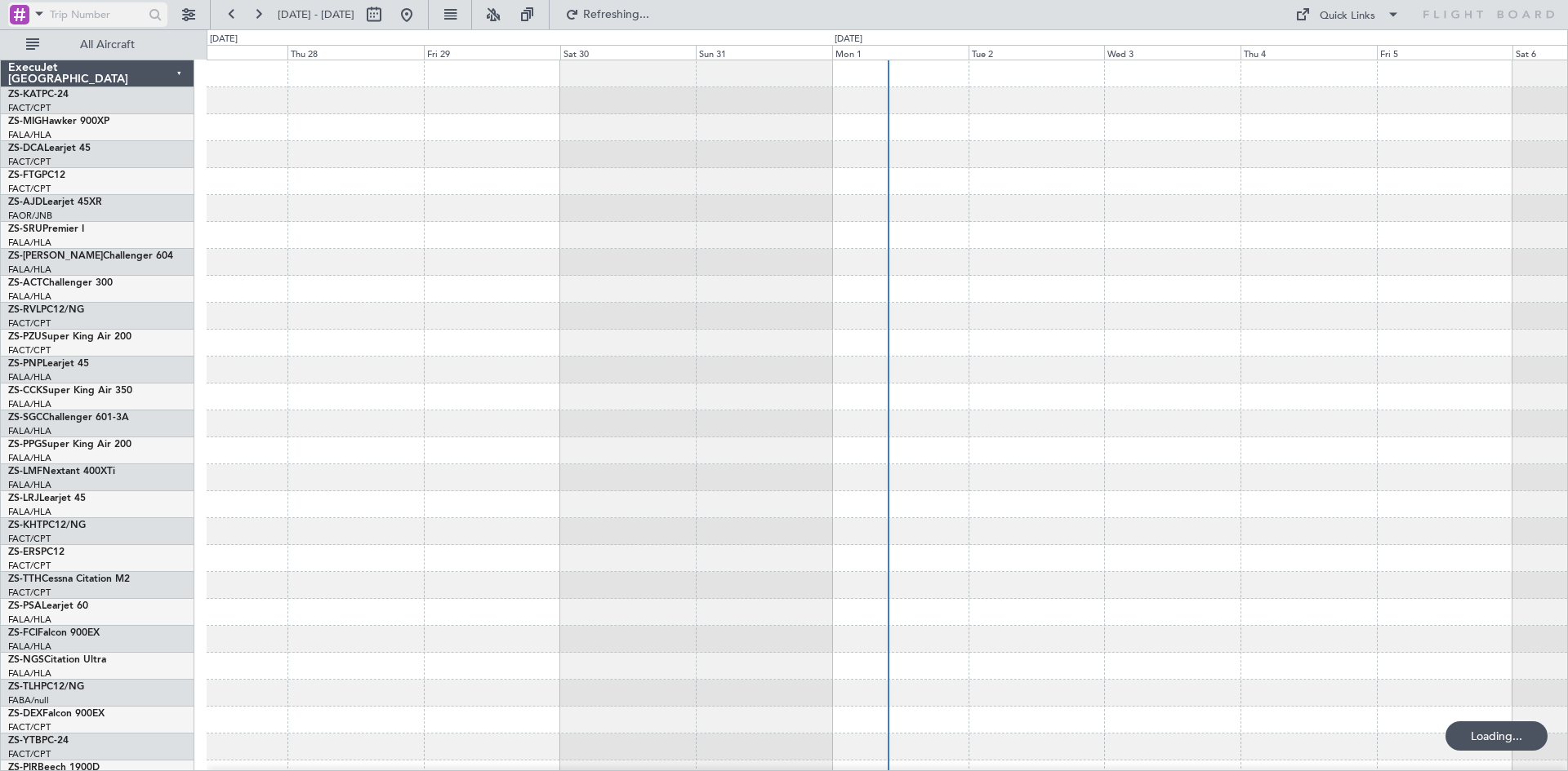
click at [38, 11] on span at bounding box center [38, 13] width 19 height 20
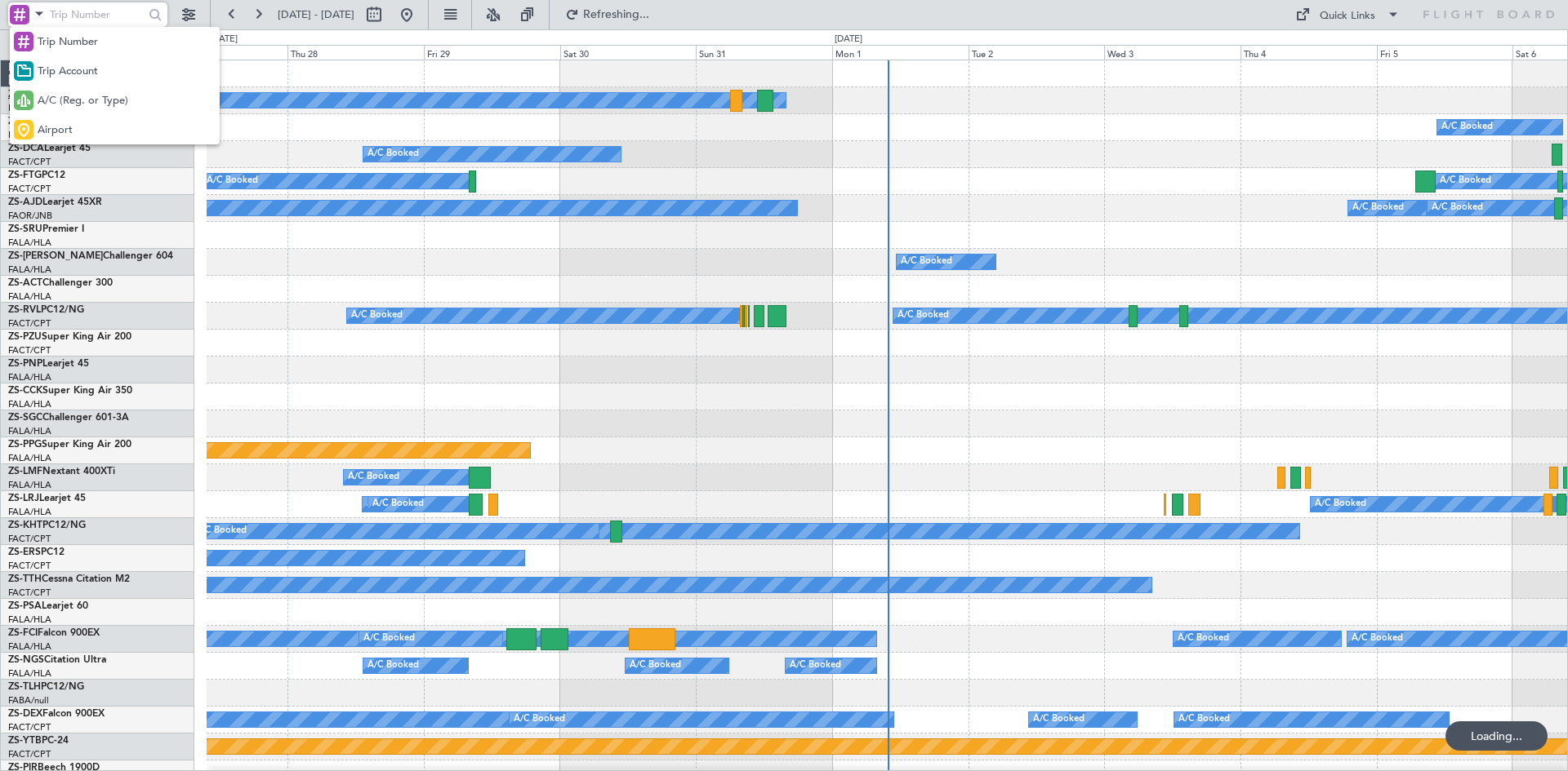
click at [63, 87] on div "Trip Number Trip Account A/C (Reg. or Type) Airport" at bounding box center [114, 85] width 210 height 118
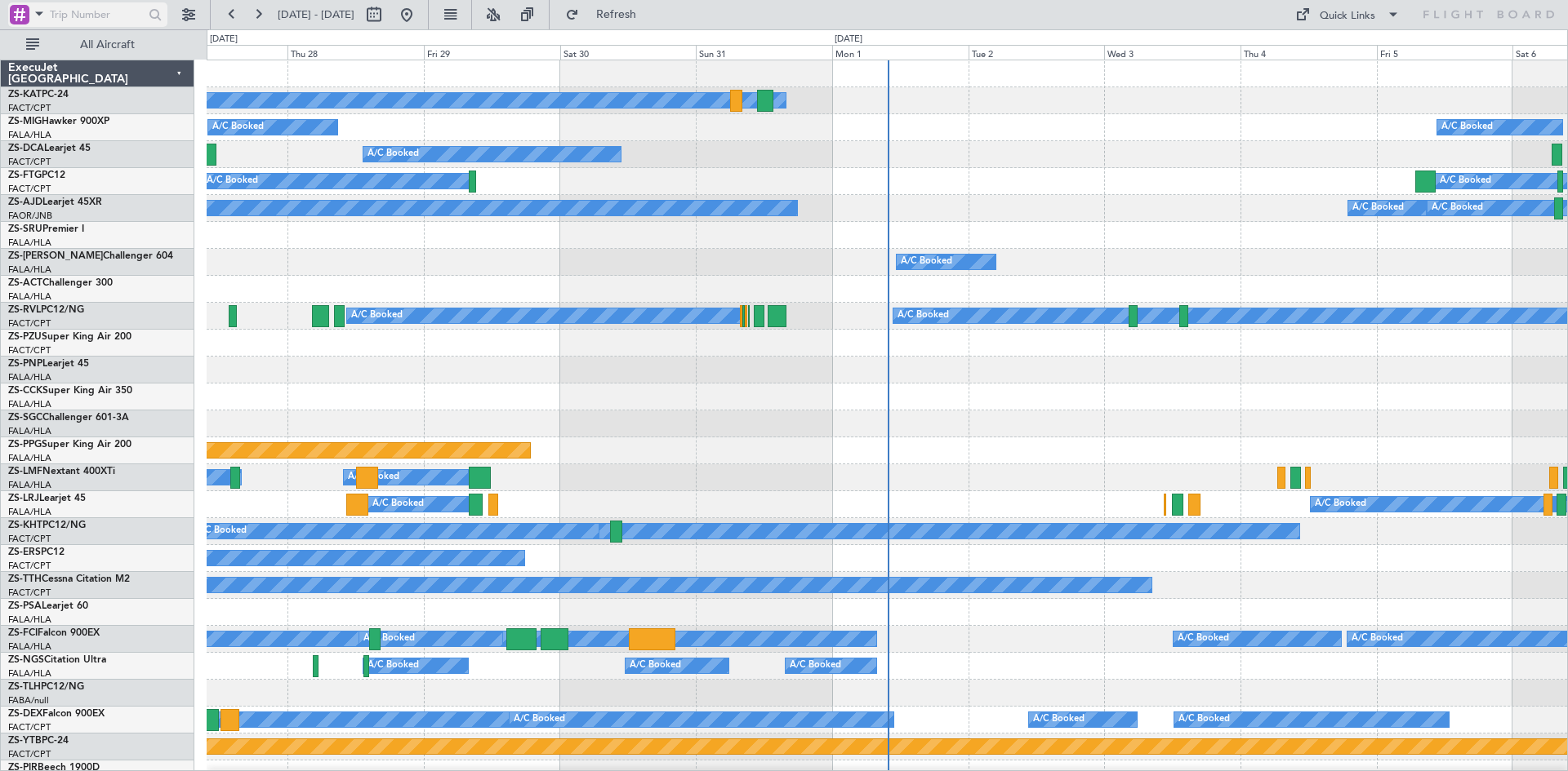
click at [41, 10] on span at bounding box center [38, 13] width 19 height 20
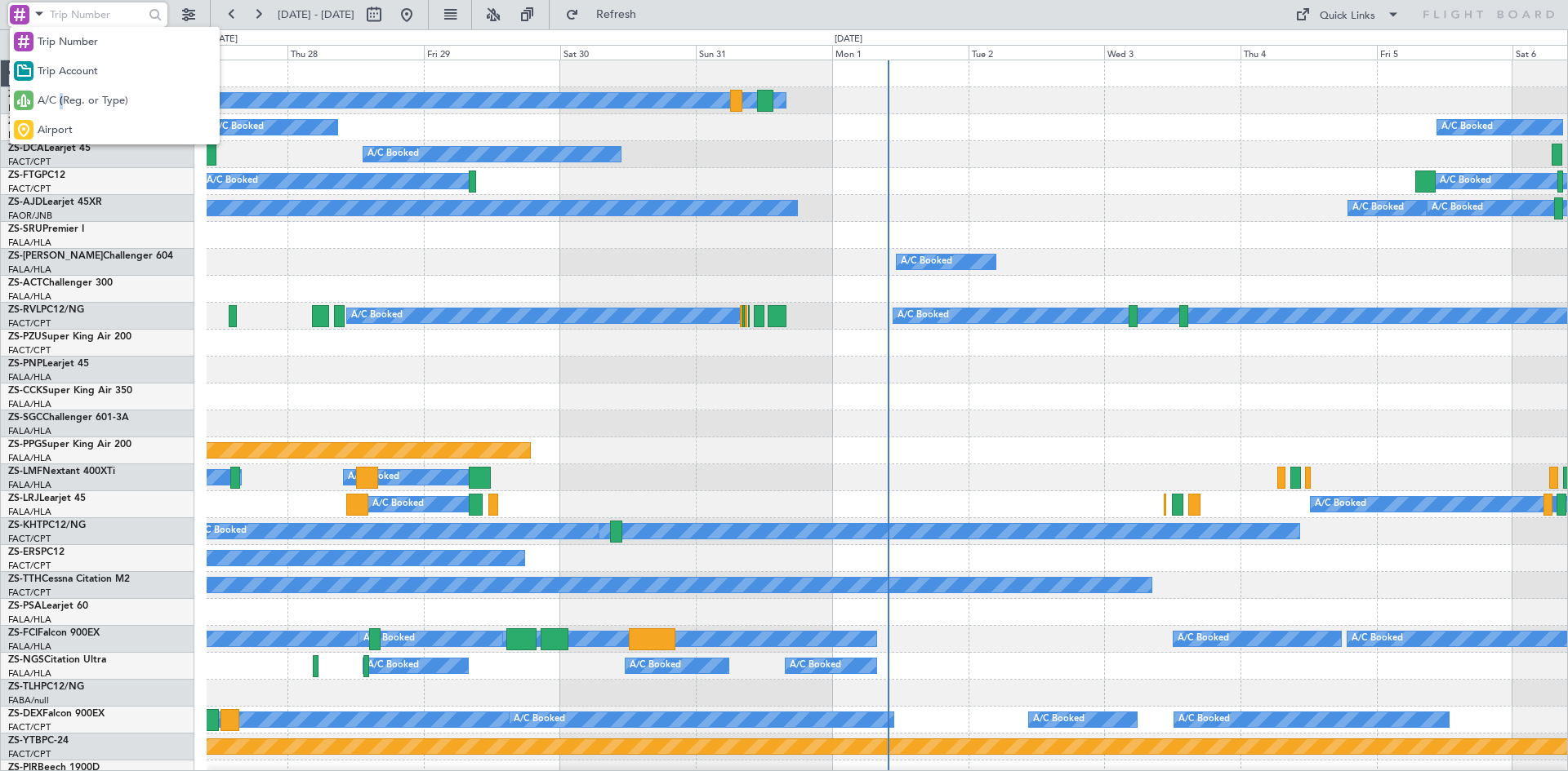
click at [62, 98] on span "A/C (Reg. or Type)" at bounding box center [83, 102] width 91 height 17
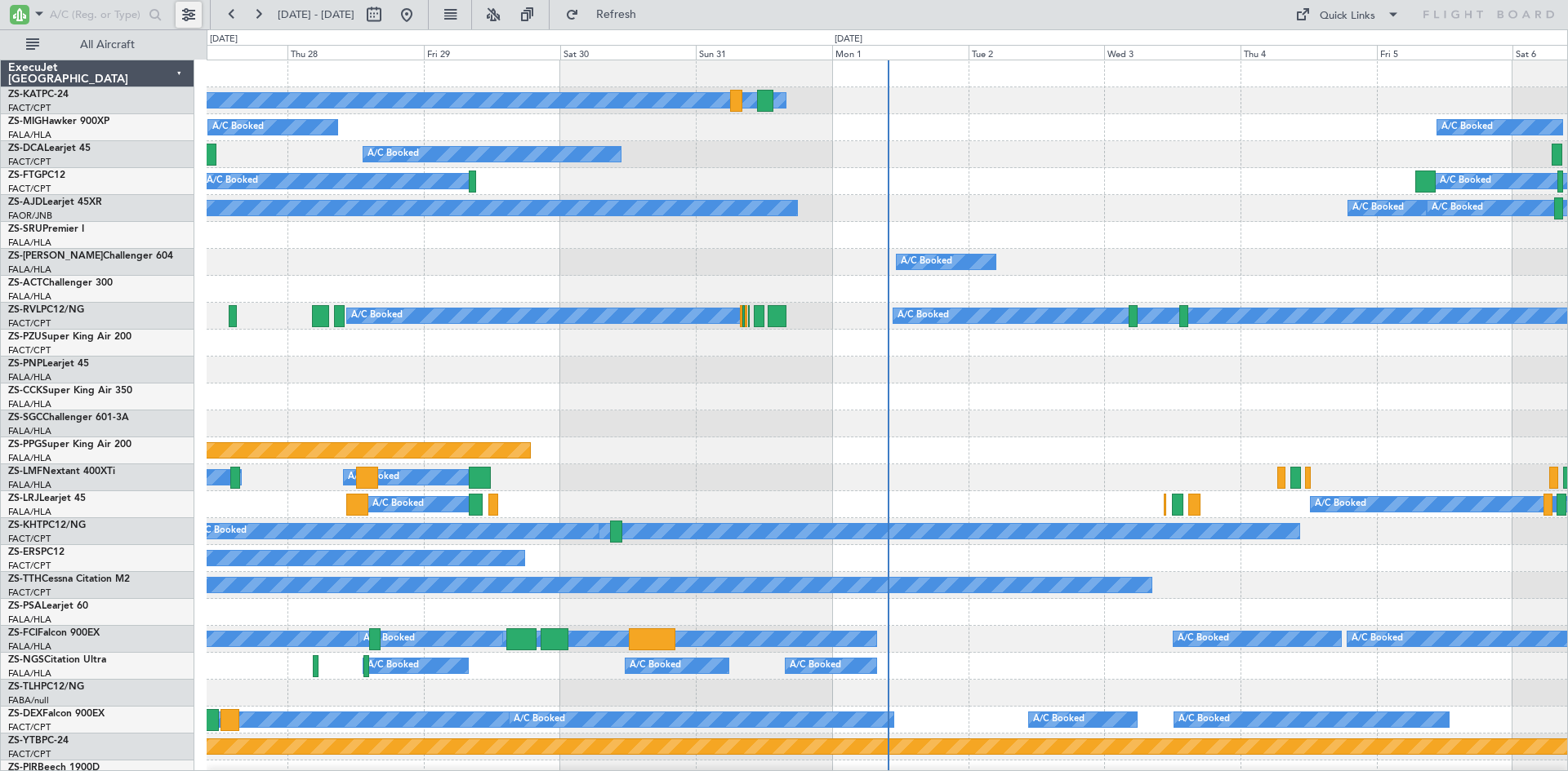
click at [189, 10] on button at bounding box center [188, 14] width 26 height 26
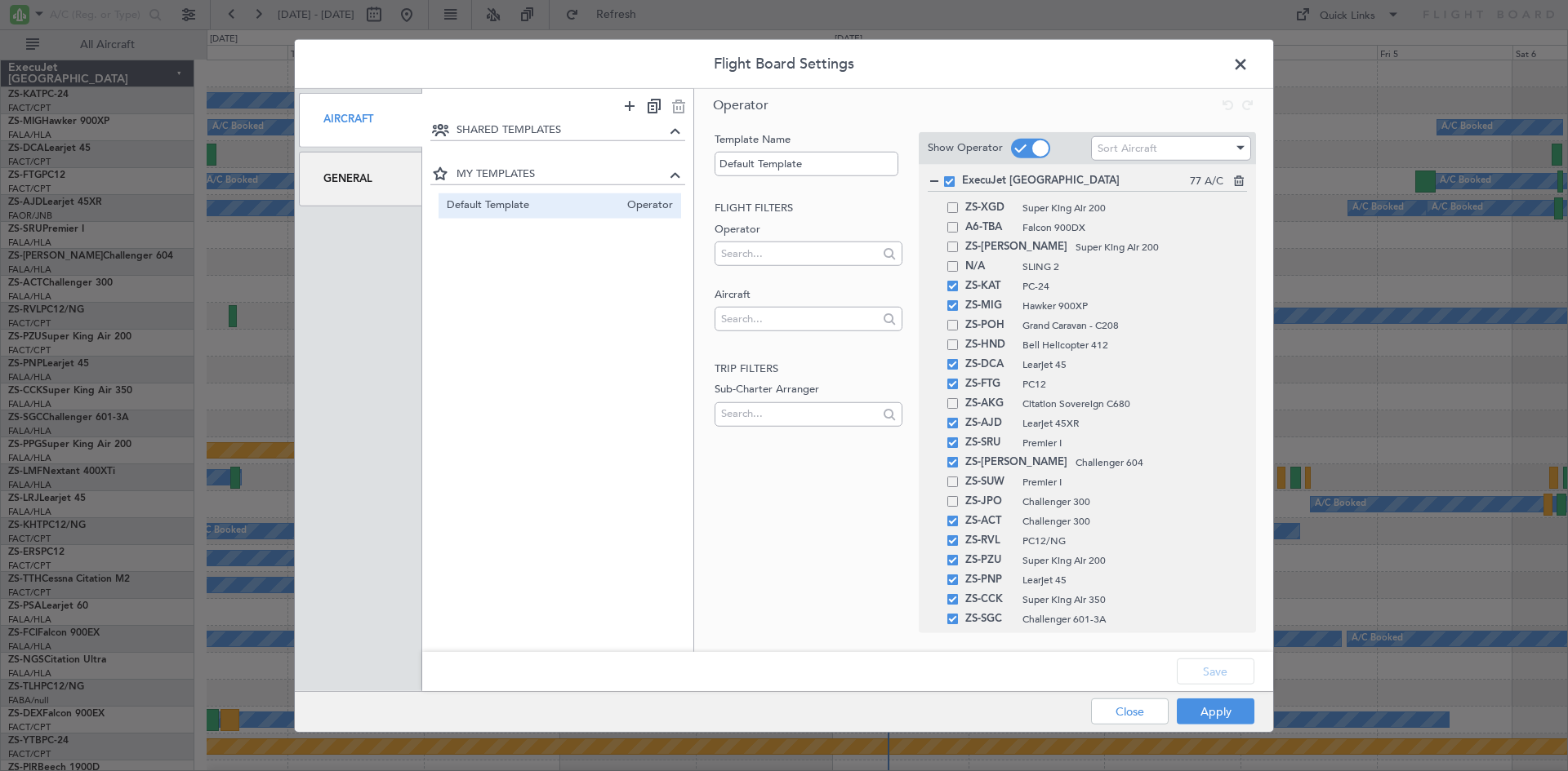
click at [365, 177] on div "General" at bounding box center [361, 179] width 124 height 55
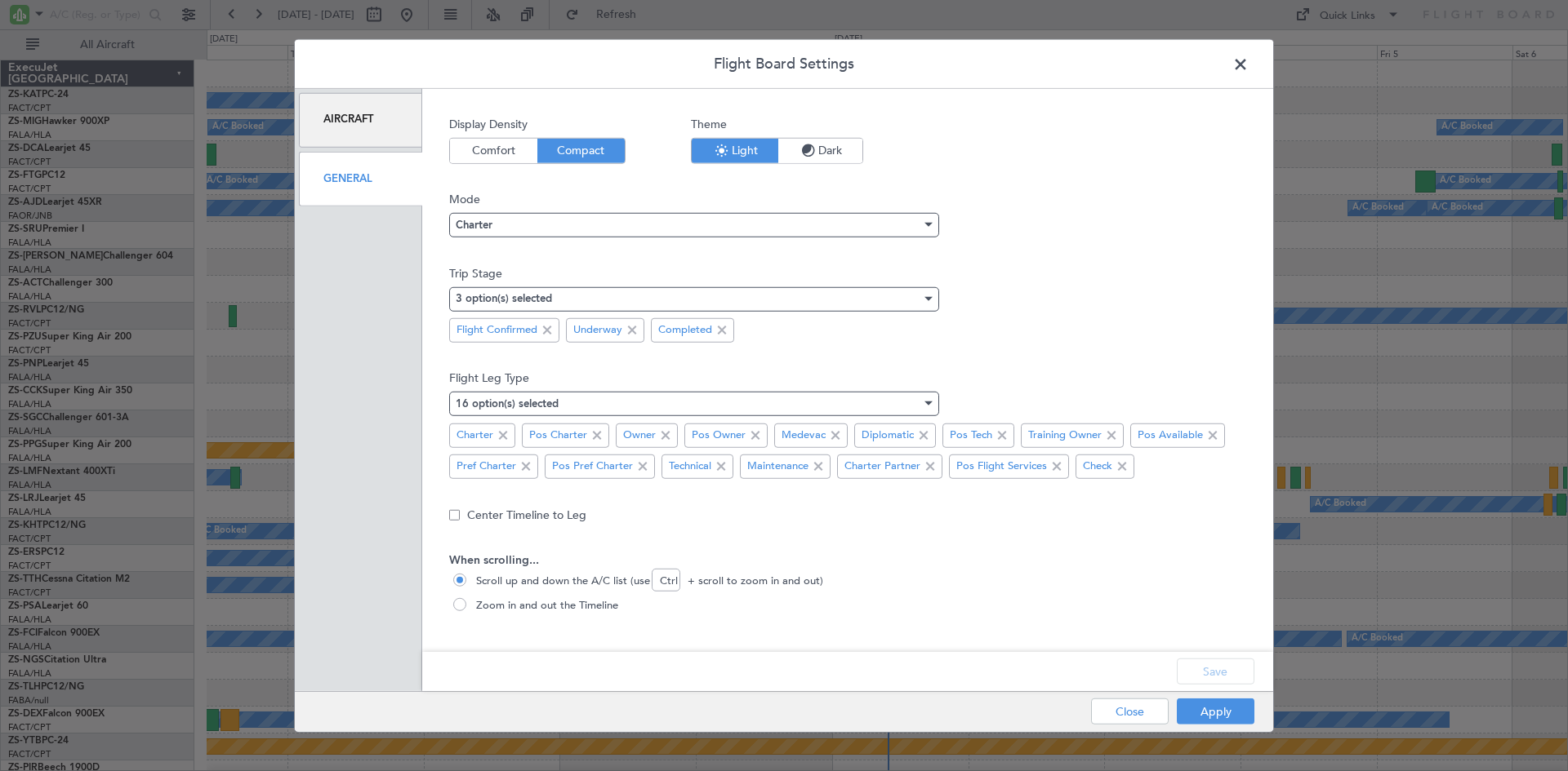
click at [1239, 203] on span "Mode" at bounding box center [847, 199] width 797 height 18
click at [1249, 65] on span at bounding box center [1249, 68] width 0 height 33
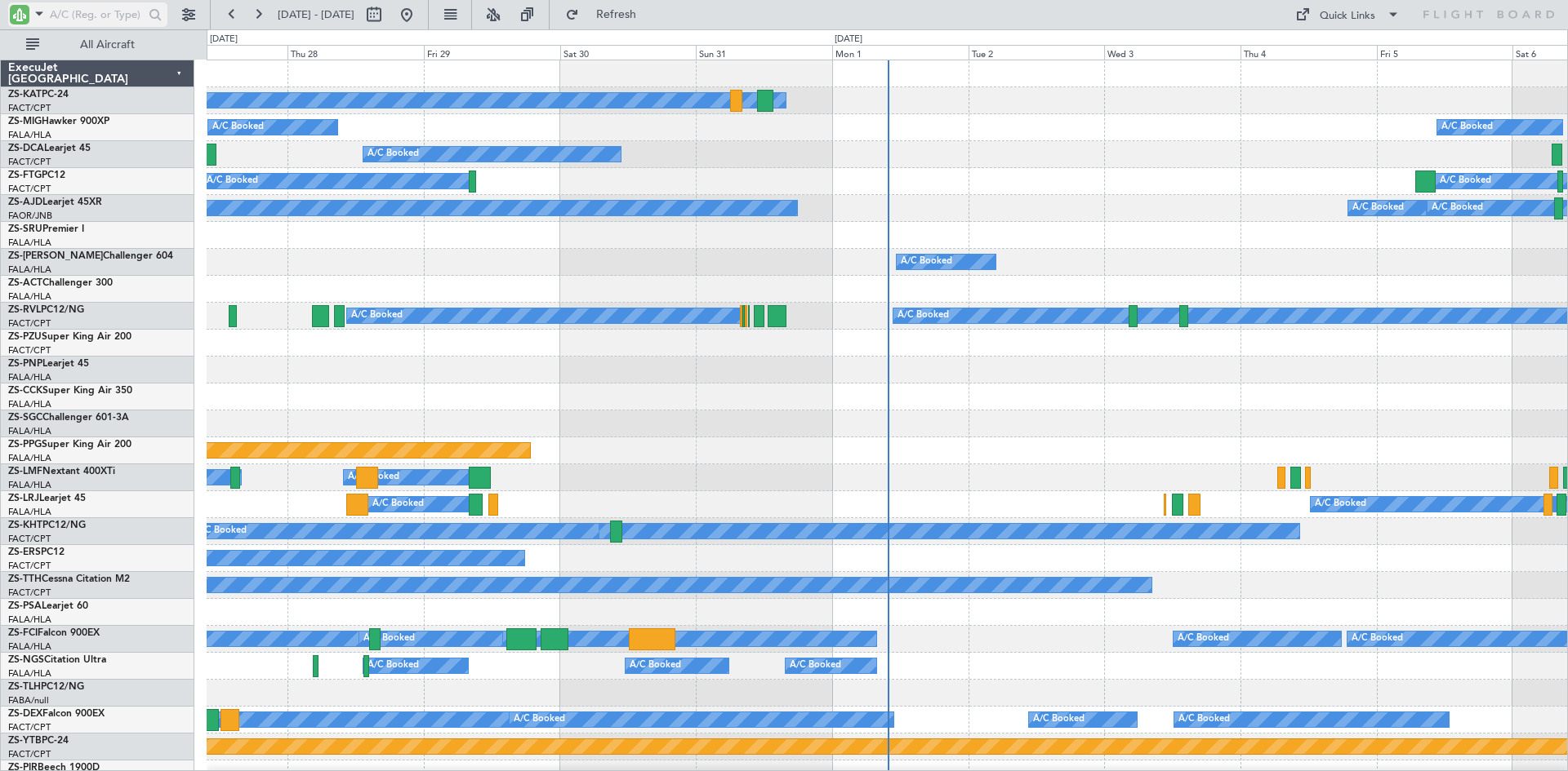
click at [86, 18] on input "text" at bounding box center [97, 14] width 94 height 24
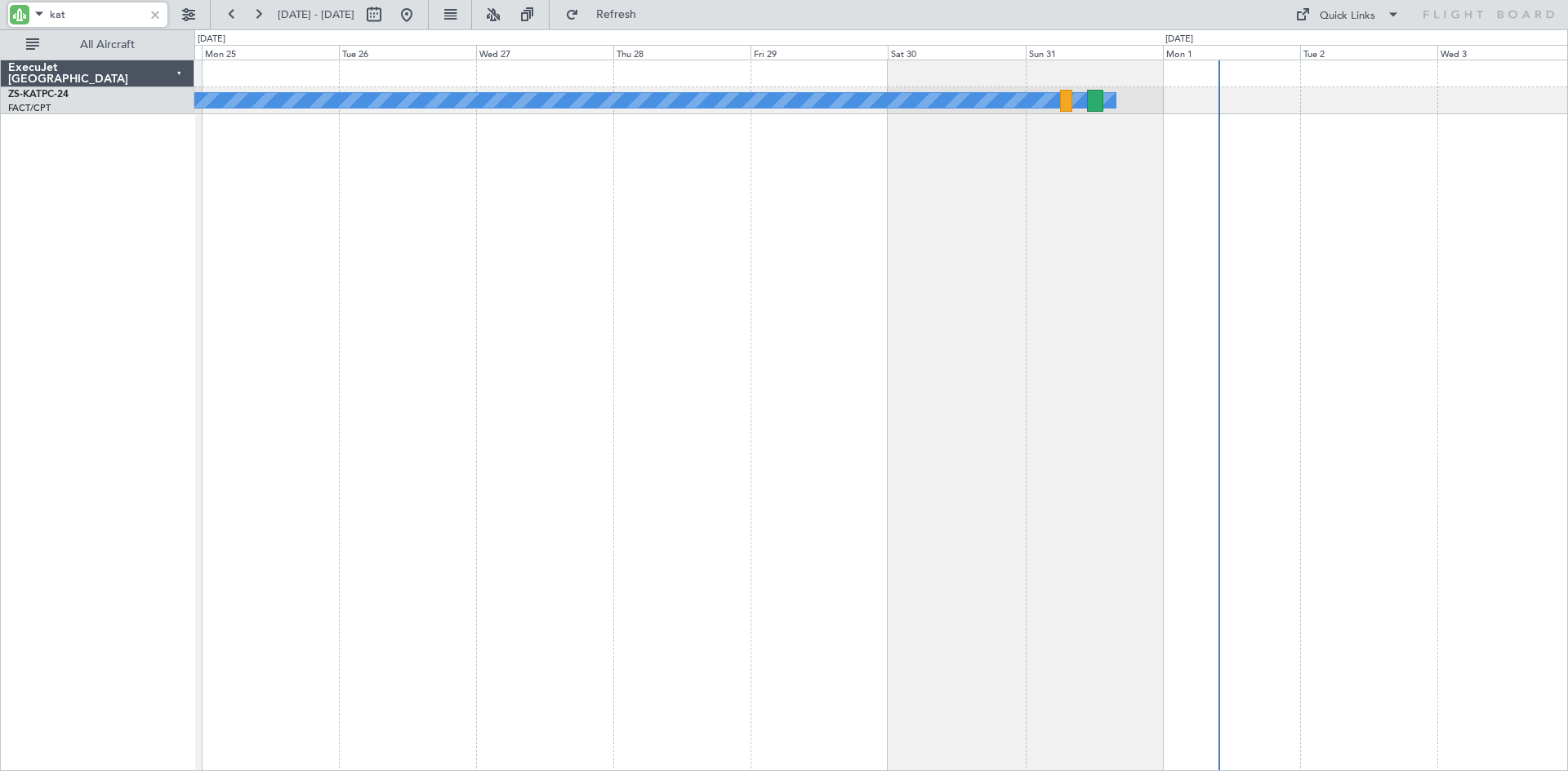
click at [783, 229] on div "A/C Unavailable" at bounding box center [881, 415] width 1373 height 712
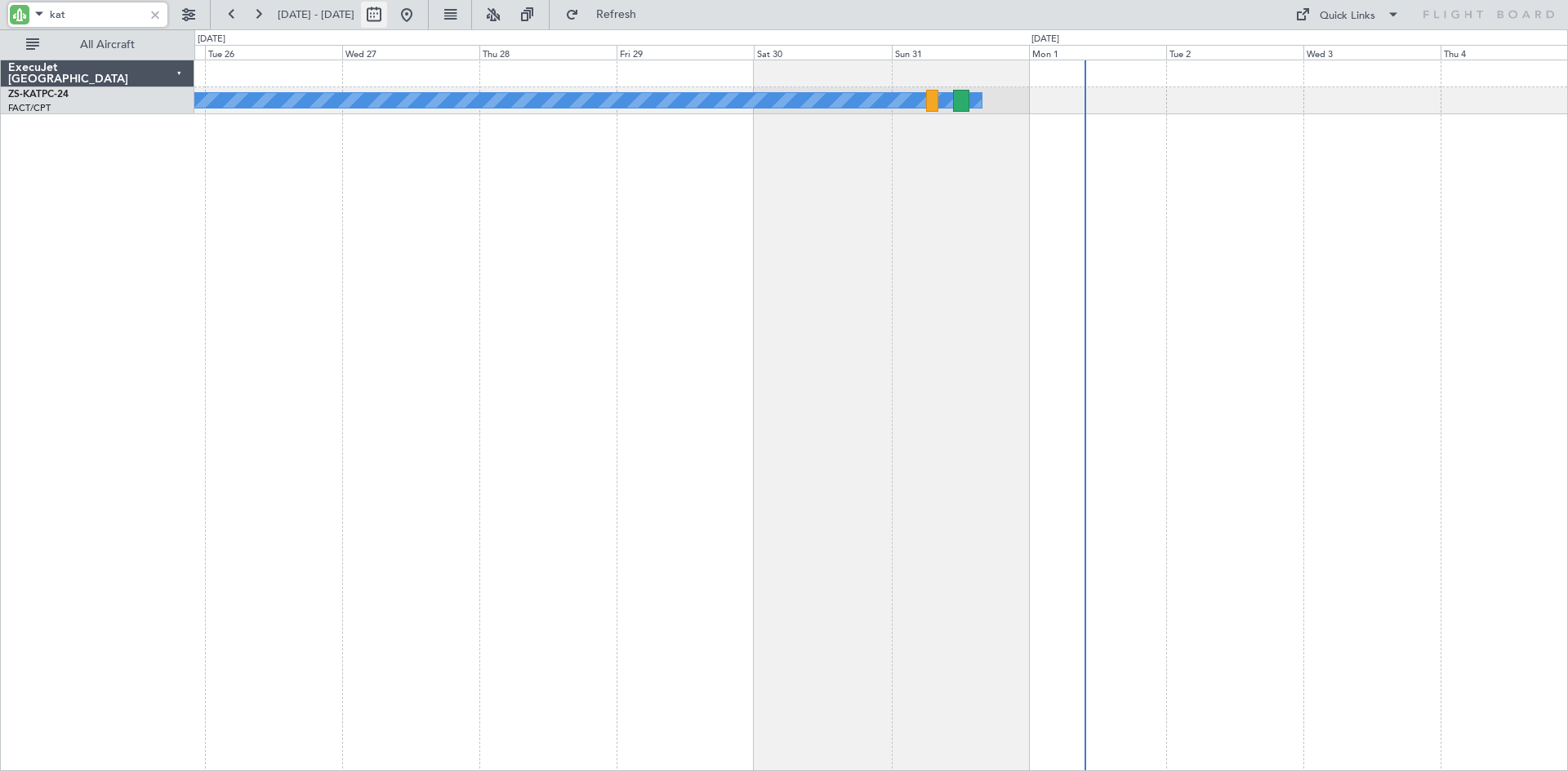
type input "kat"
click at [387, 9] on button at bounding box center [373, 14] width 26 height 26
select select "8"
select select "2025"
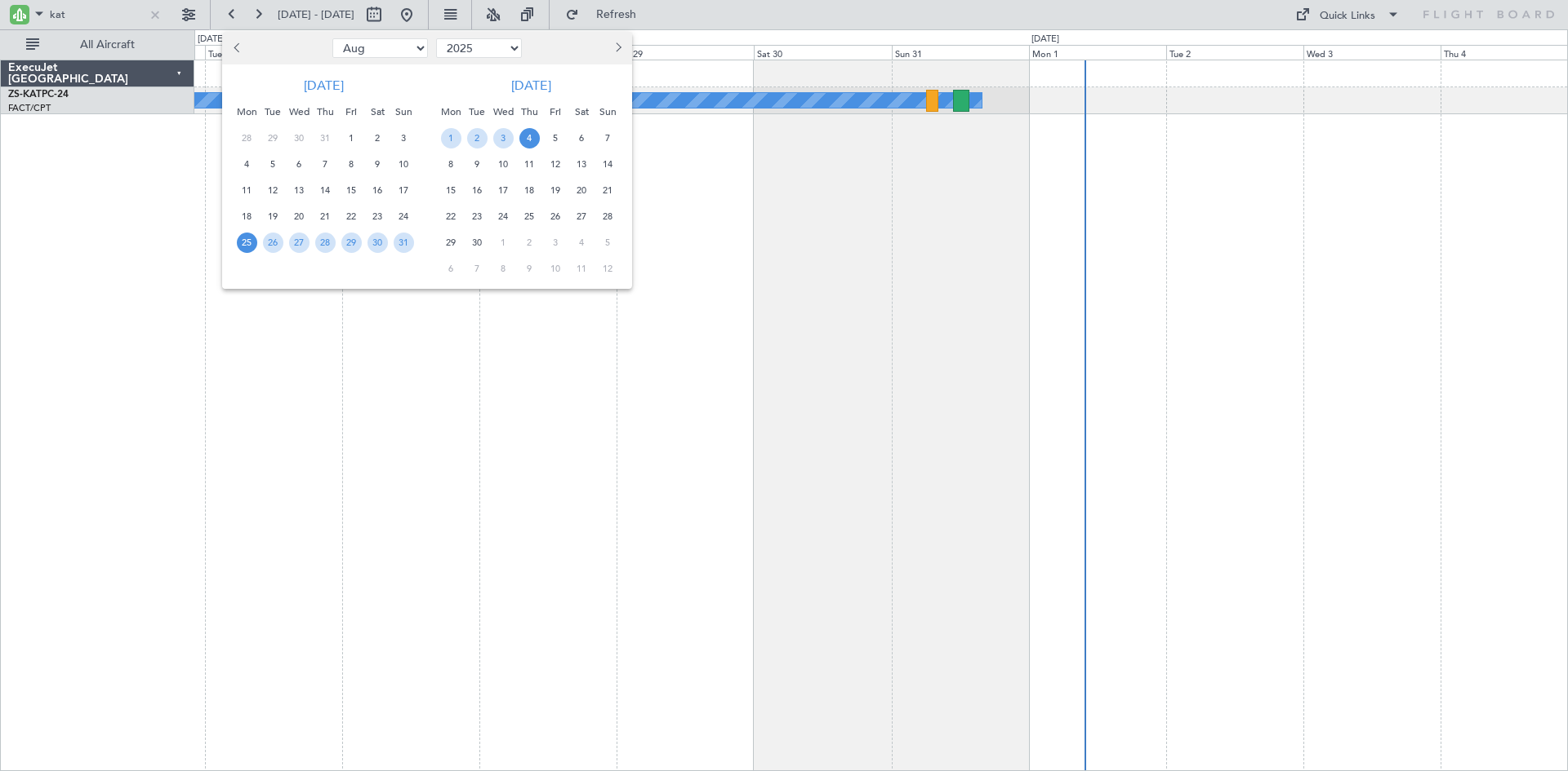
click at [616, 48] on span "Next month" at bounding box center [617, 48] width 10 height 10
click at [452, 241] on span "27" at bounding box center [451, 243] width 20 height 20
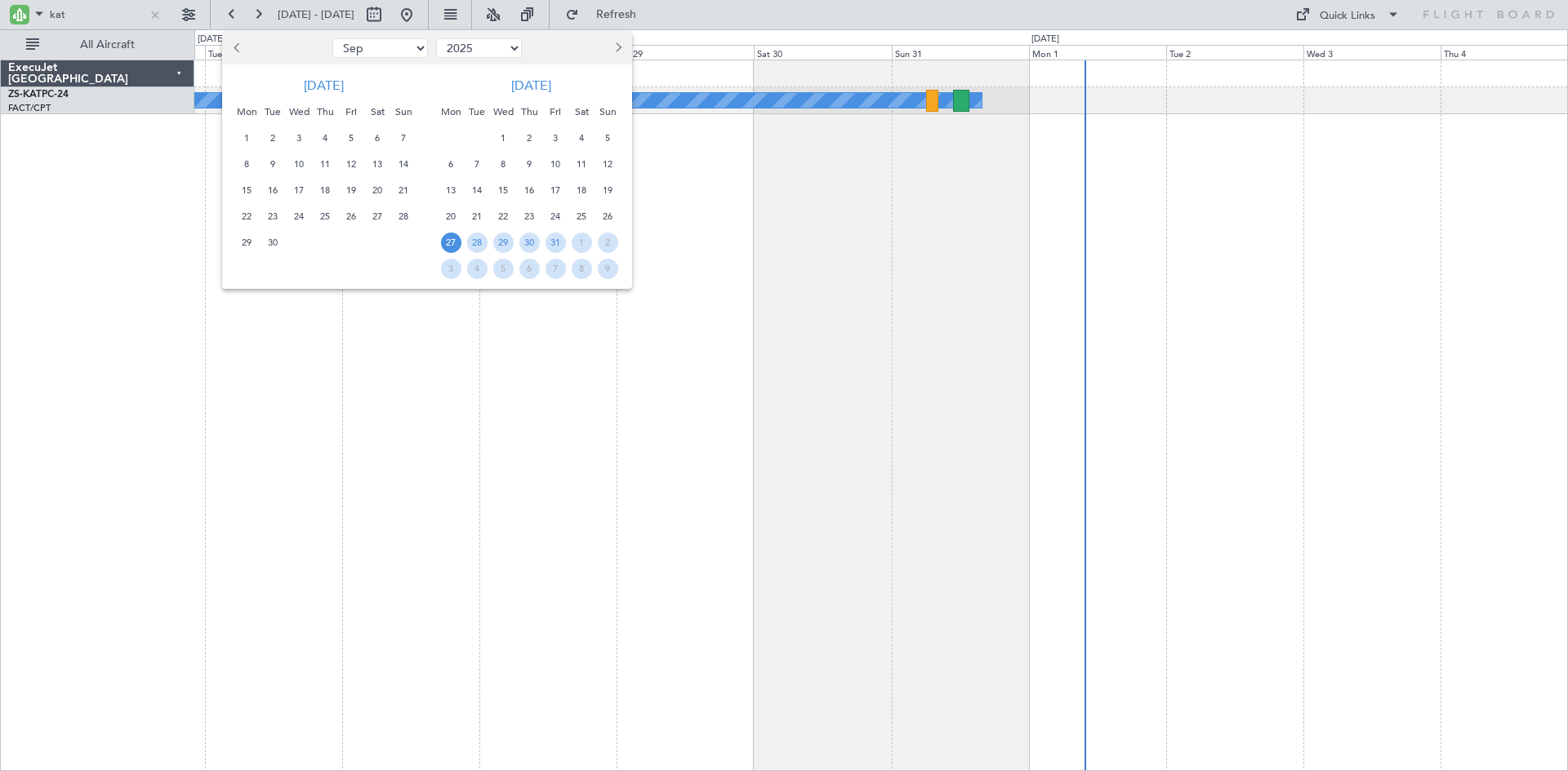
click at [452, 241] on span "27" at bounding box center [451, 243] width 20 height 20
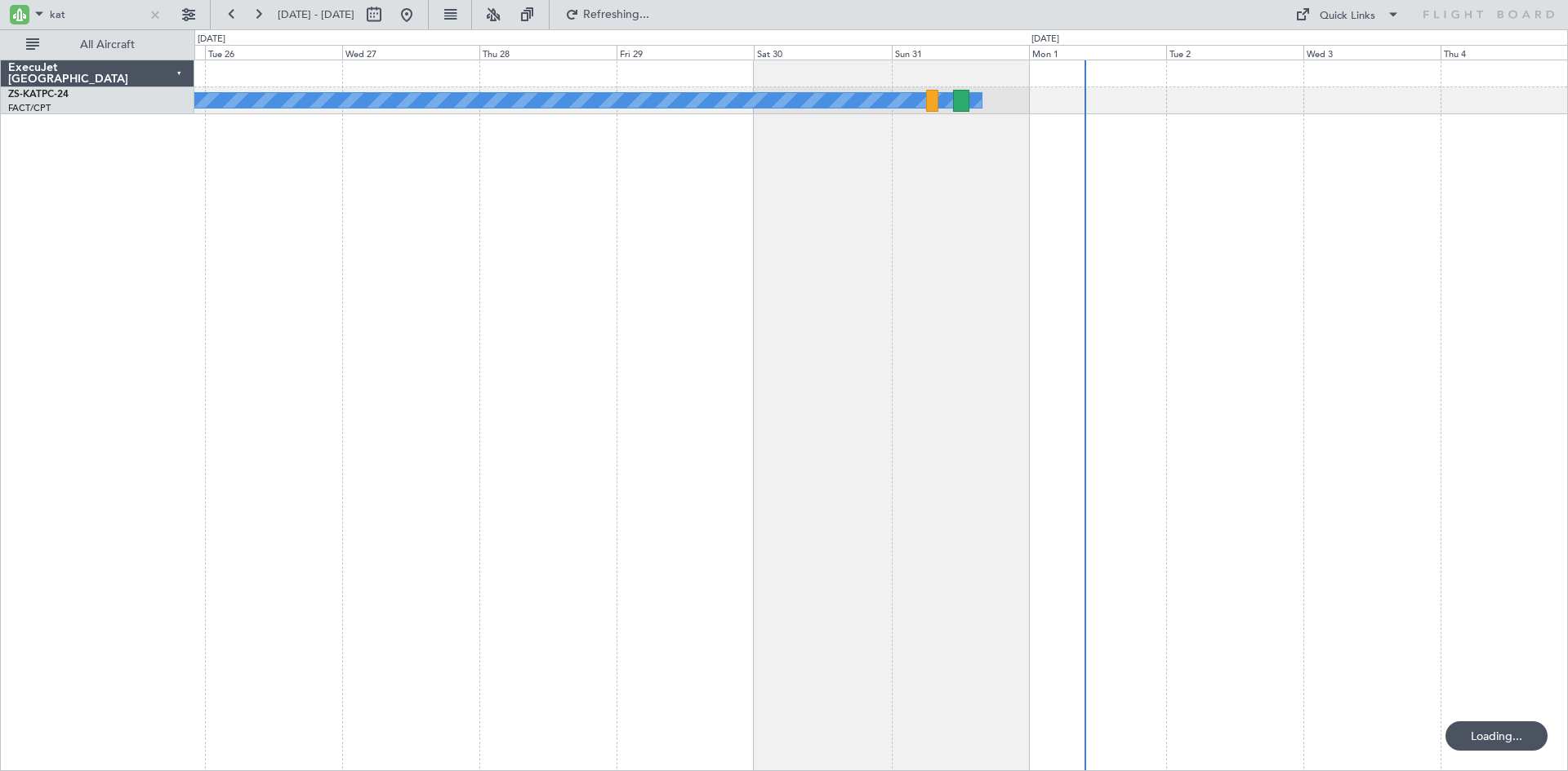
select select "10"
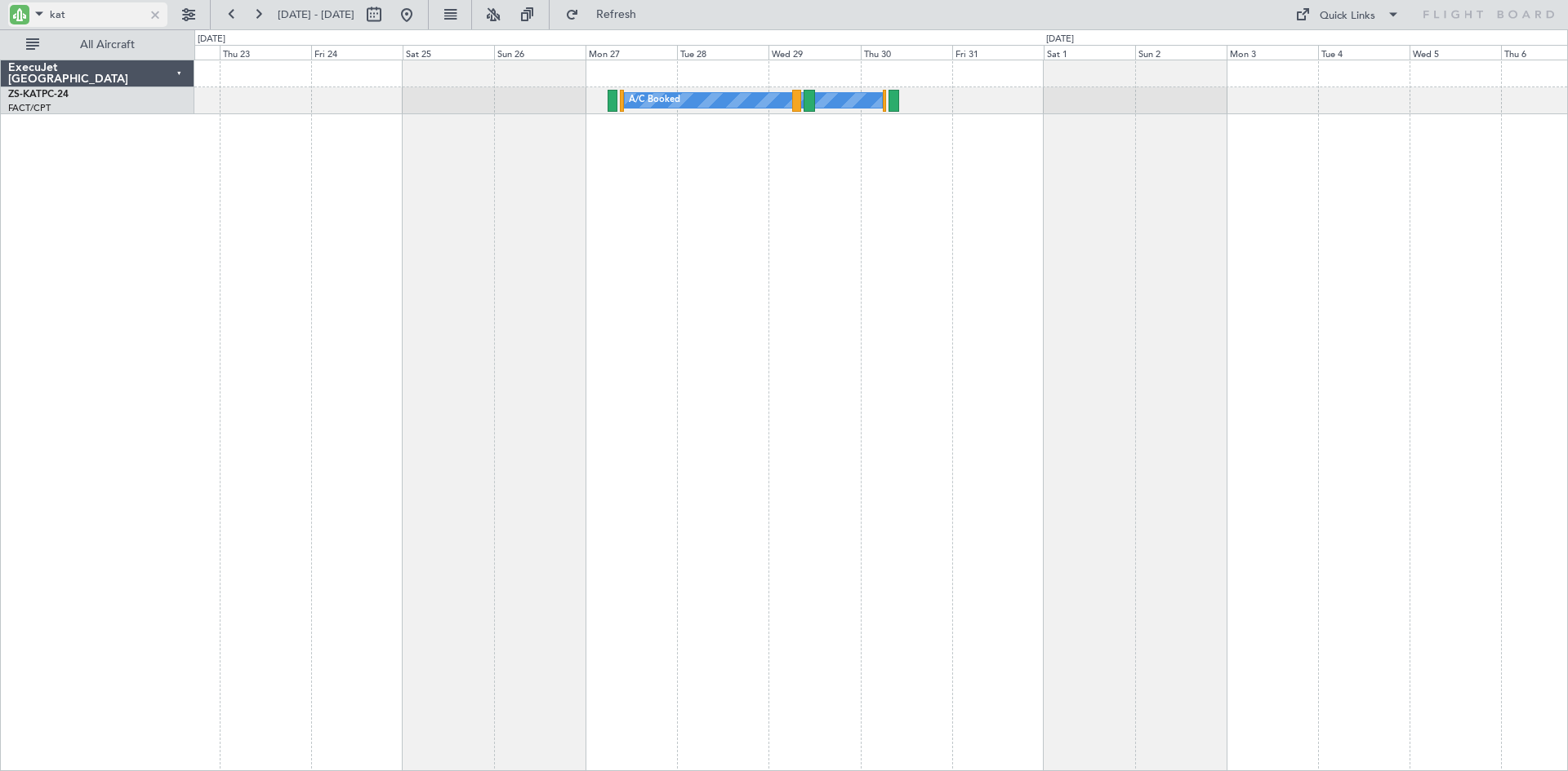
click at [77, 16] on input "kat" at bounding box center [97, 14] width 94 height 24
type input "k"
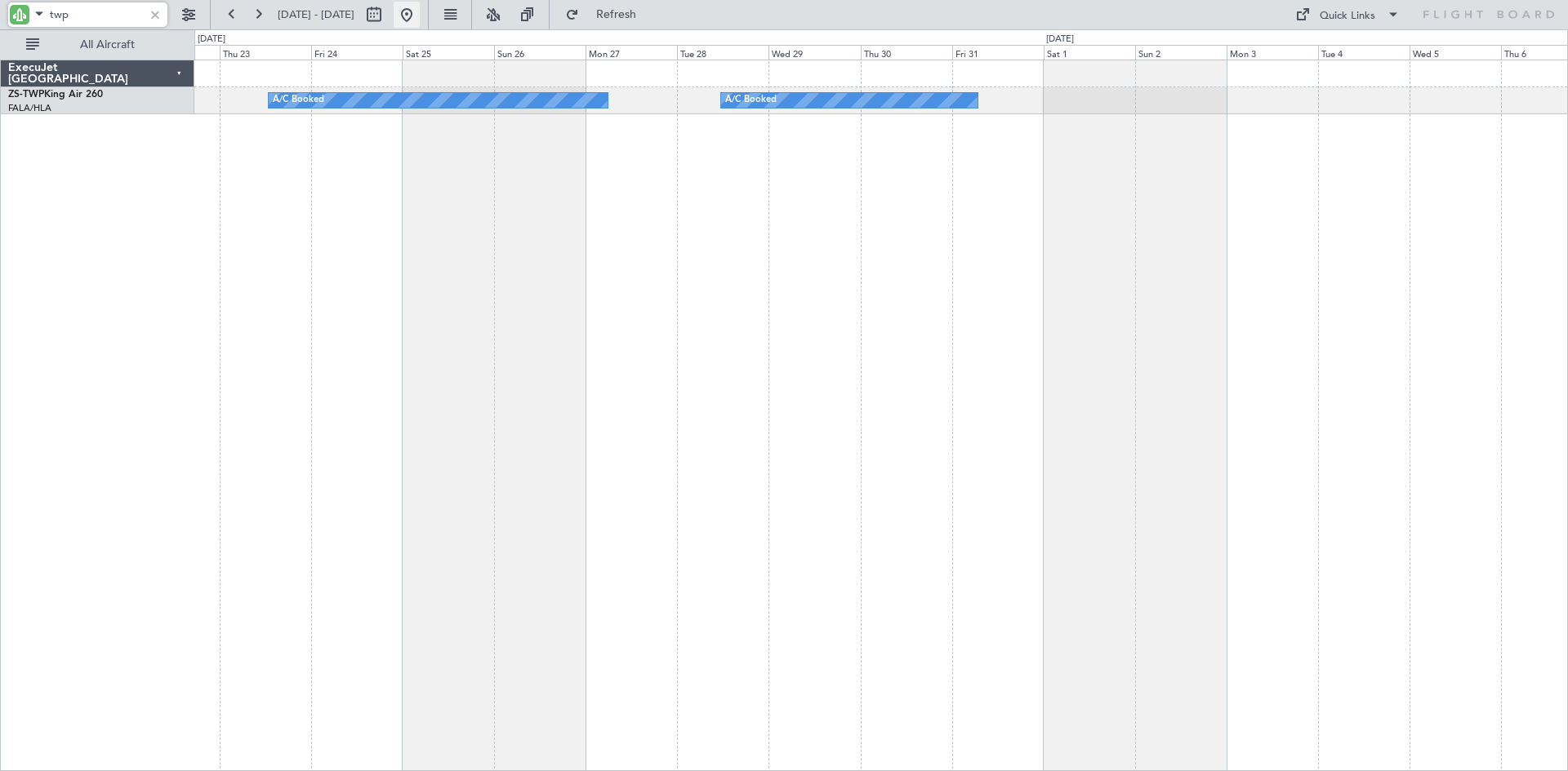
type input "twp"
click at [420, 15] on button at bounding box center [406, 14] width 26 height 26
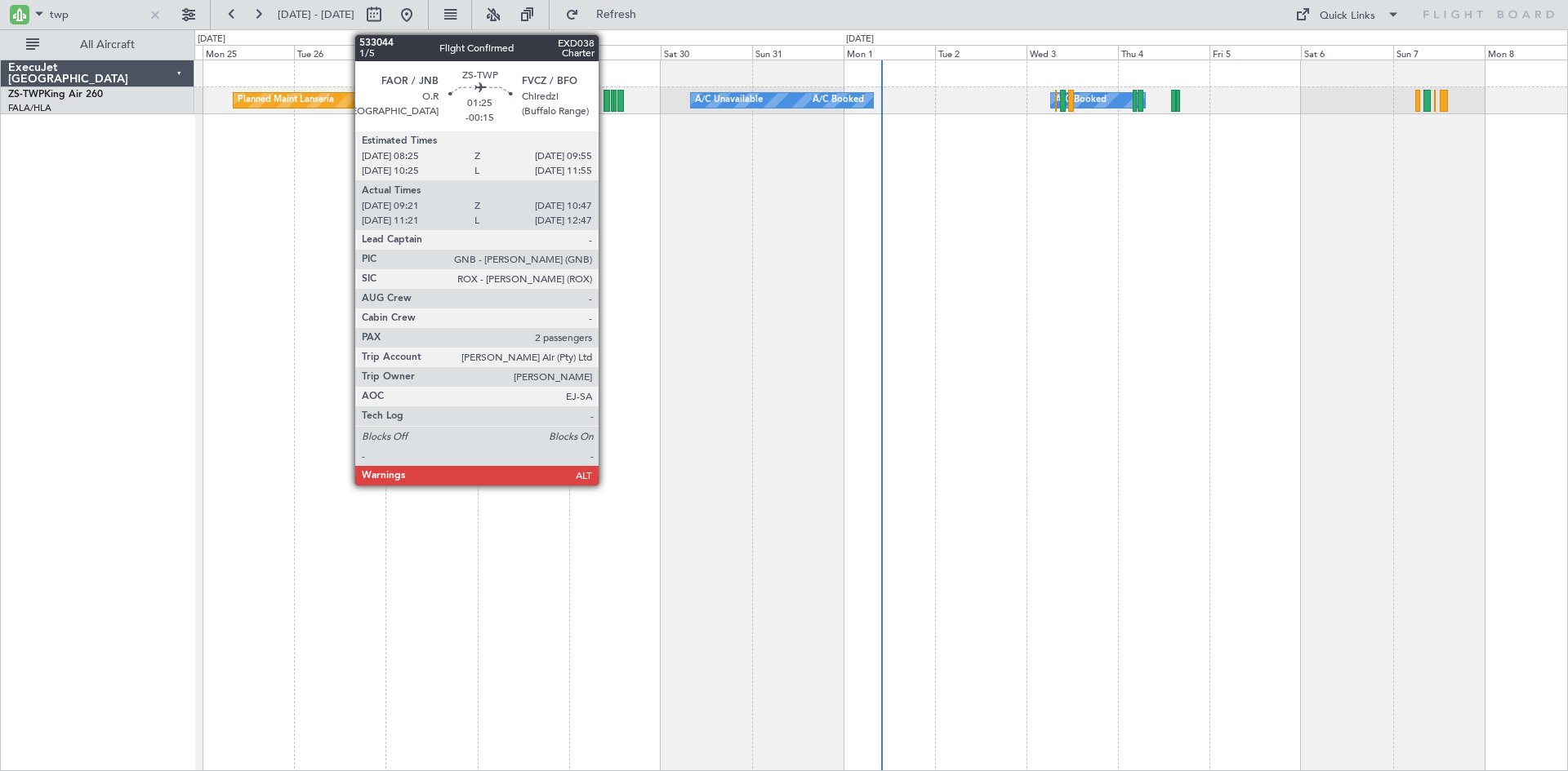
click at [606, 94] on div at bounding box center [606, 101] width 6 height 22
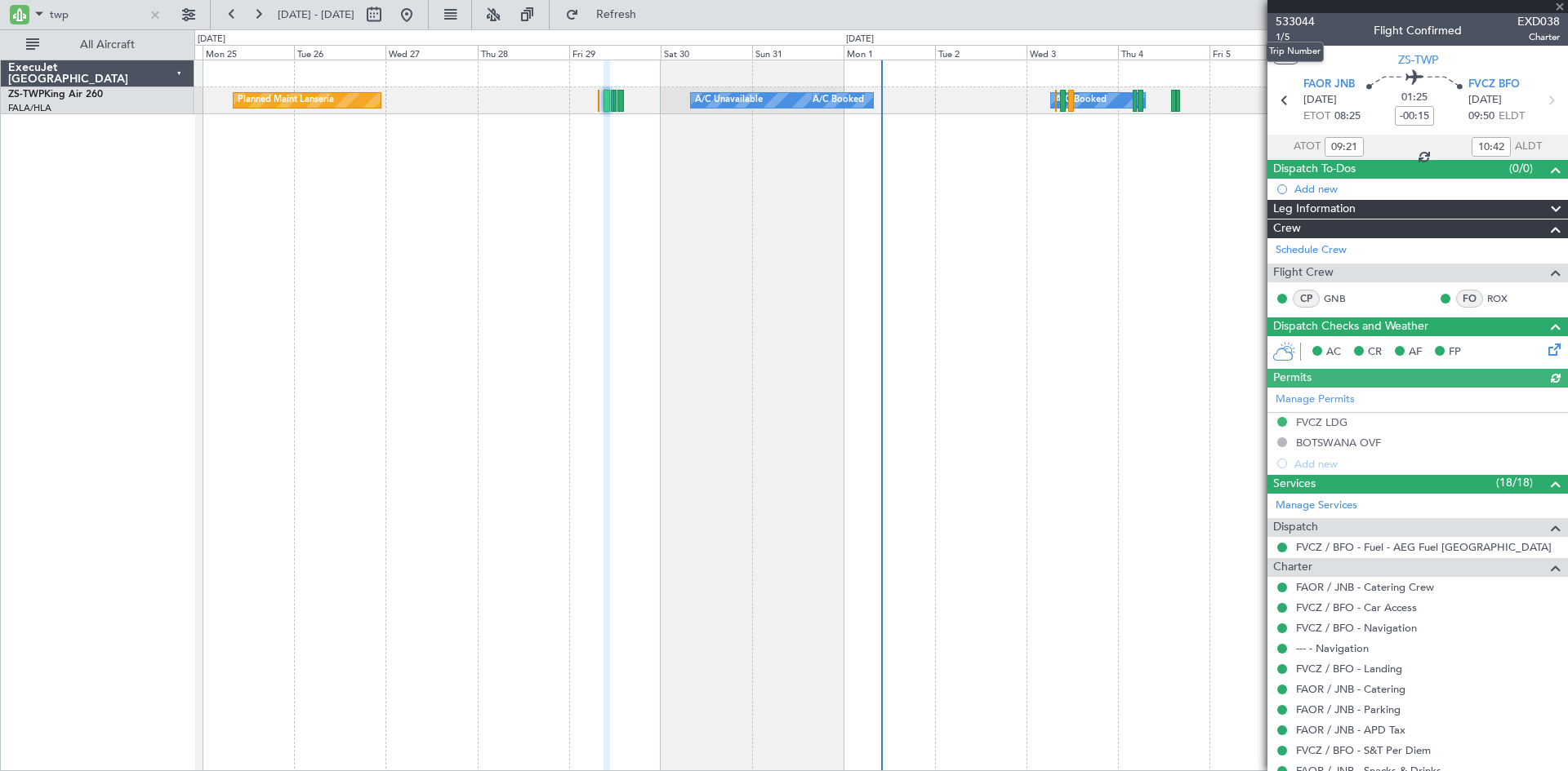
click at [1298, 16] on span "533044" at bounding box center [1295, 22] width 39 height 18
